Goal: Information Seeking & Learning: Understand process/instructions

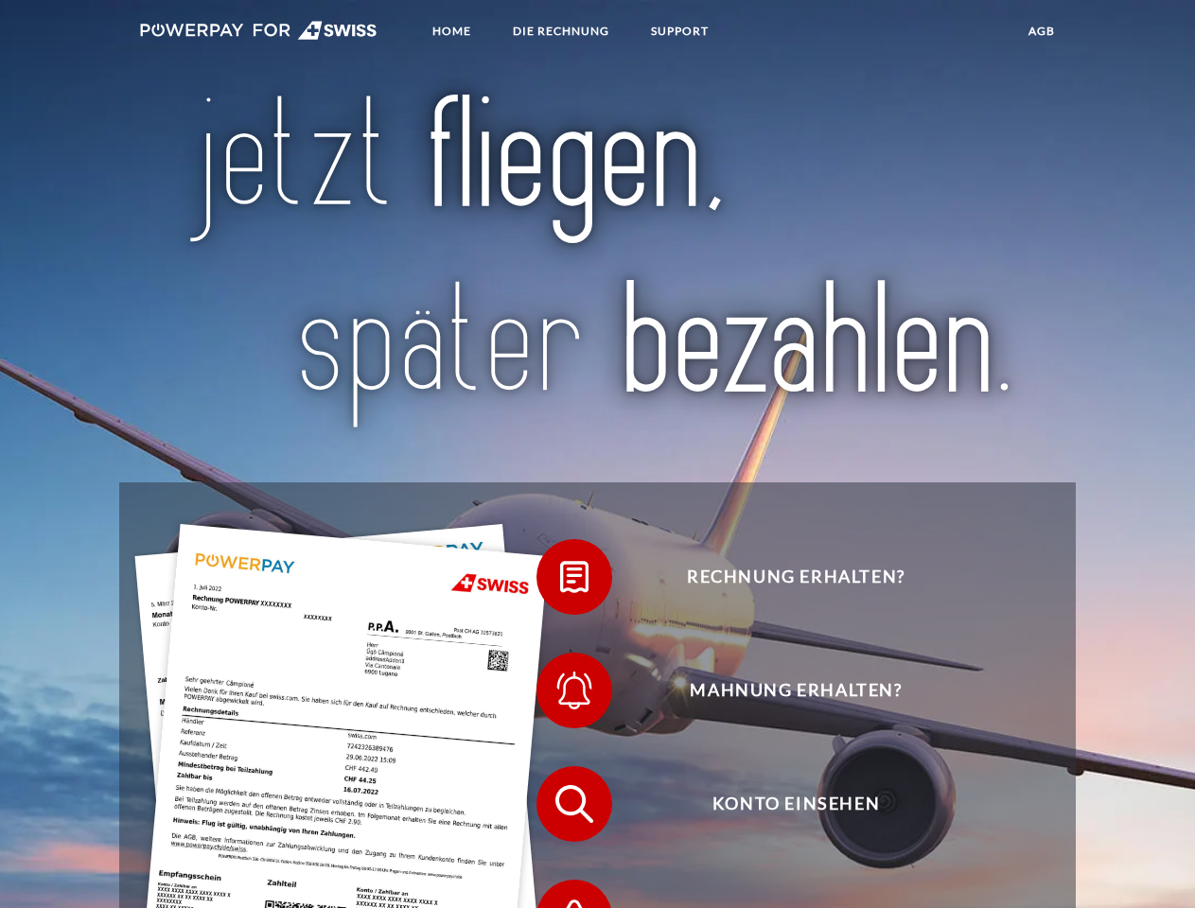
click at [258, 33] on img at bounding box center [259, 30] width 238 height 19
click at [560, 582] on span at bounding box center [546, 577] width 95 height 95
click at [560, 695] on span at bounding box center [546, 690] width 95 height 95
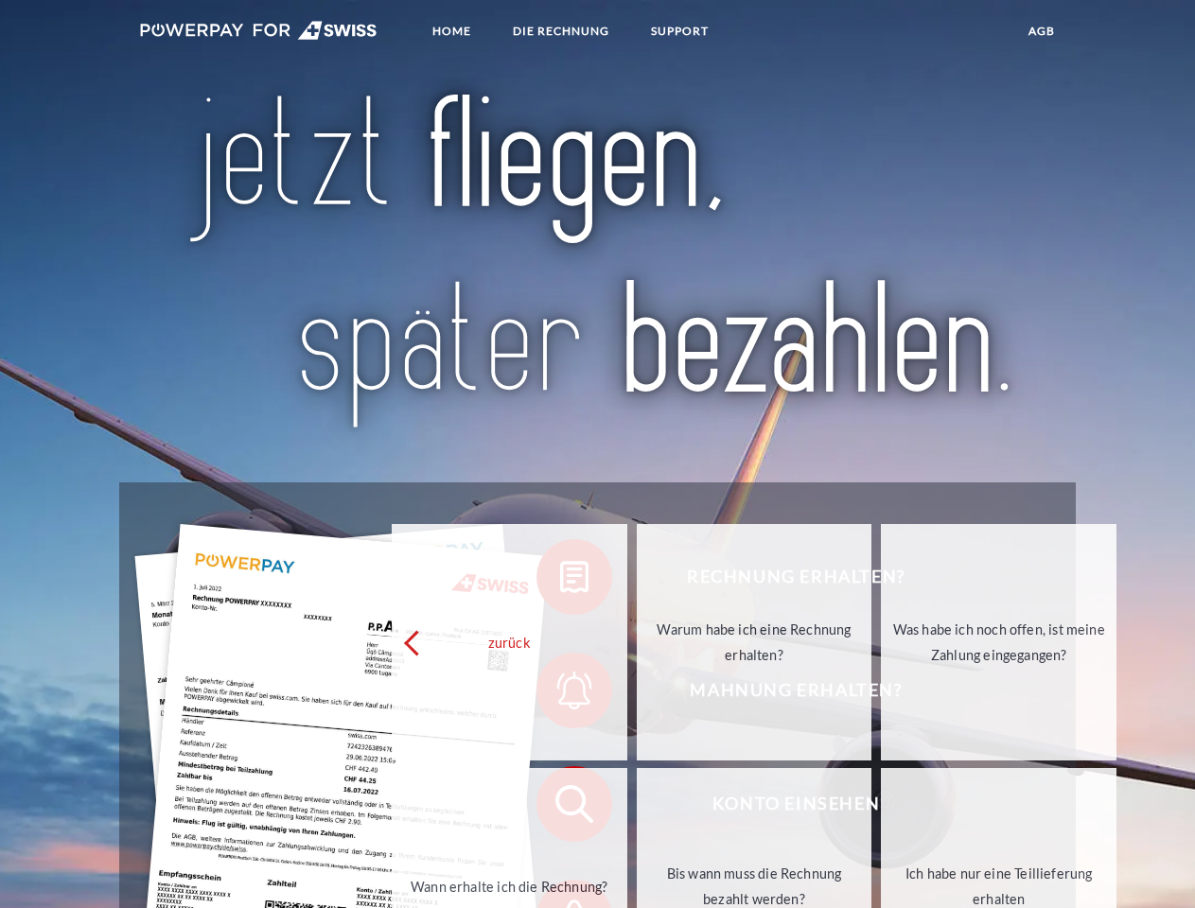
click at [637, 809] on link "Bis wann muss die Rechnung bezahlt werden?" at bounding box center [755, 886] width 236 height 237
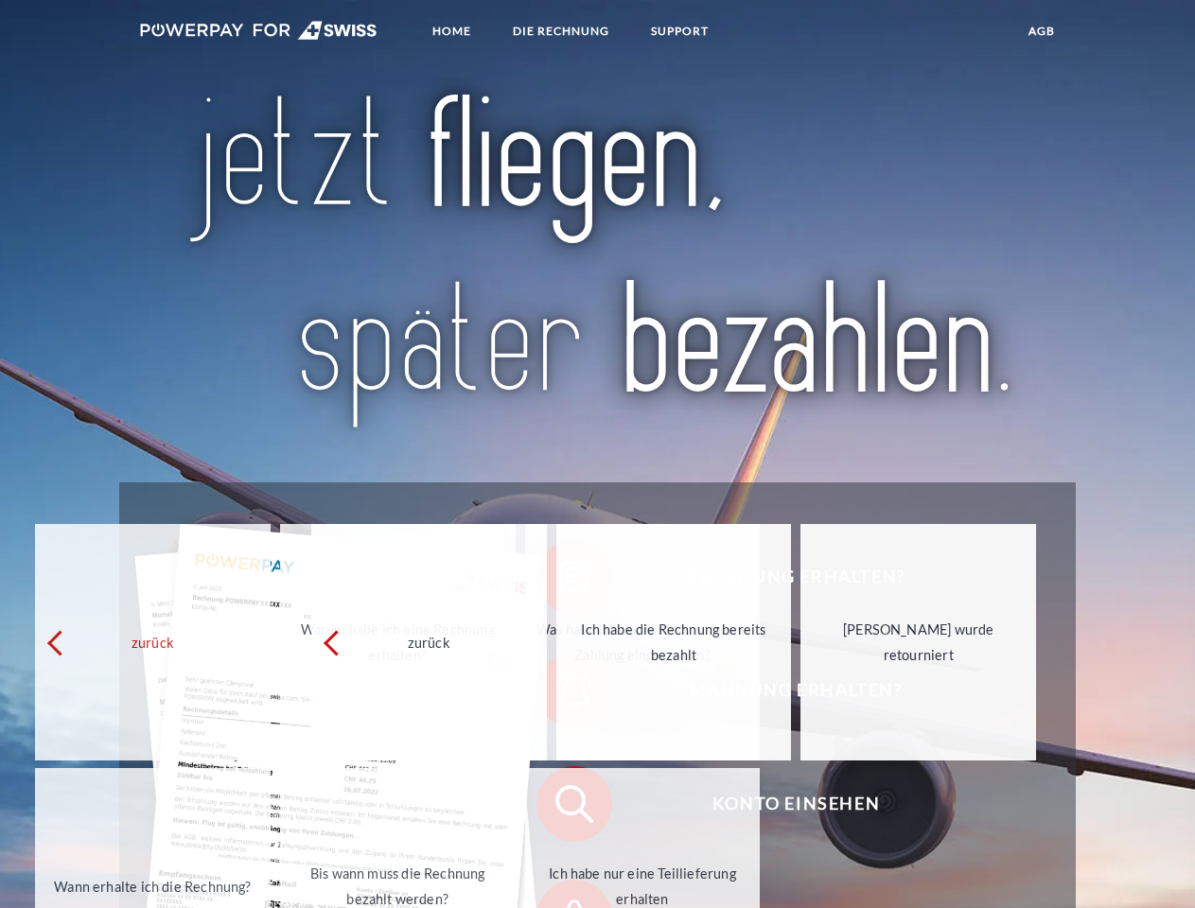
click at [560, 891] on span at bounding box center [546, 918] width 95 height 95
